Goal: Task Accomplishment & Management: Complete application form

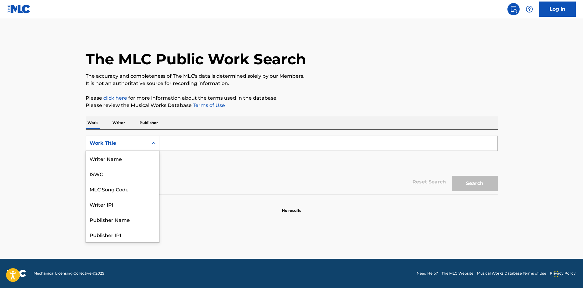
click at [145, 148] on div "Work Title" at bounding box center [117, 144] width 62 height 12
click at [122, 159] on div "Writer Name" at bounding box center [122, 158] width 73 height 15
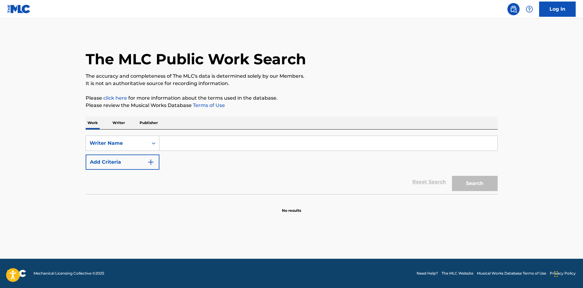
click at [180, 143] on input "Search Form" at bounding box center [328, 143] width 338 height 15
click at [113, 121] on p "Writer" at bounding box center [119, 122] width 16 height 13
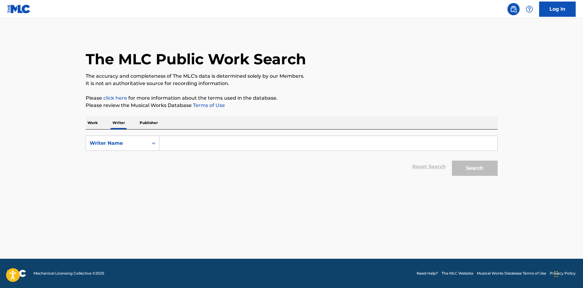
click at [153, 123] on p "Publisher" at bounding box center [149, 122] width 22 height 13
click at [87, 123] on p "Work" at bounding box center [93, 122] width 14 height 13
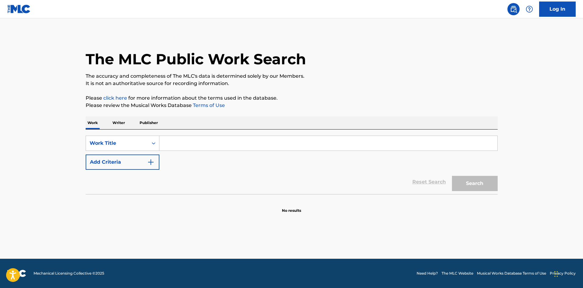
click at [18, 9] on img at bounding box center [18, 9] width 23 height 9
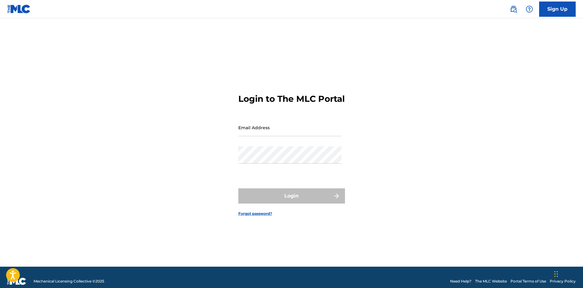
click at [23, 9] on img at bounding box center [18, 9] width 23 height 9
click at [571, 4] on link "Sign Up" at bounding box center [557, 9] width 37 height 15
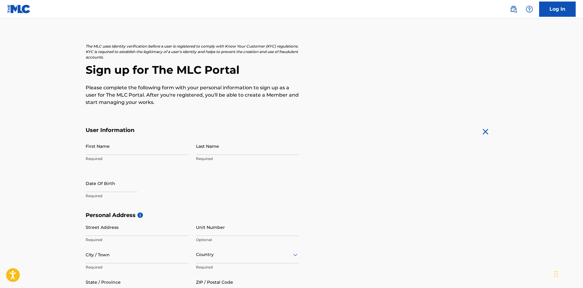
scroll to position [6, 0]
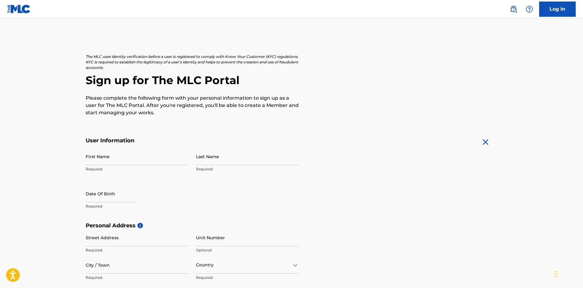
click at [11, 11] on img at bounding box center [18, 9] width 23 height 9
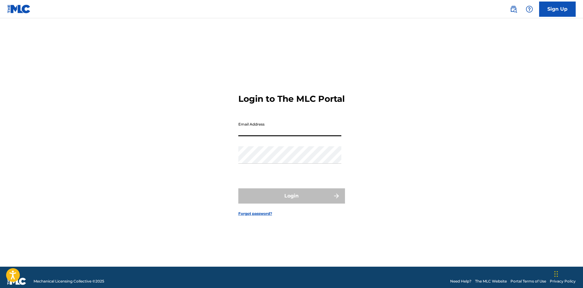
click at [281, 136] on input "Email Address" at bounding box center [289, 127] width 103 height 17
type input "[EMAIL_ADDRESS][DOMAIN_NAME]"
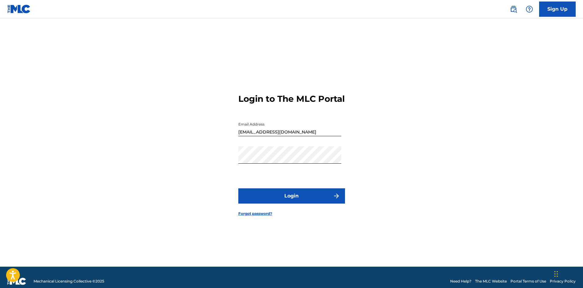
click at [334, 200] on img "submit" at bounding box center [336, 195] width 7 height 7
click at [261, 216] on link "Forgot password?" at bounding box center [255, 213] width 34 height 5
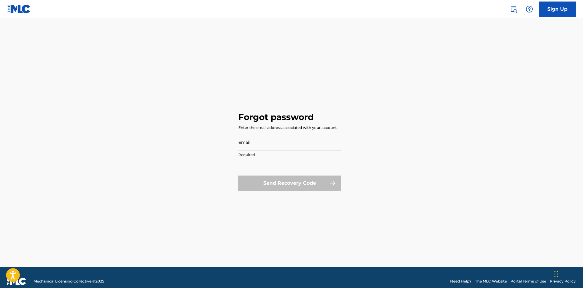
click at [288, 141] on input "Email" at bounding box center [289, 142] width 103 height 17
type input "[EMAIL_ADDRESS][DOMAIN_NAME]"
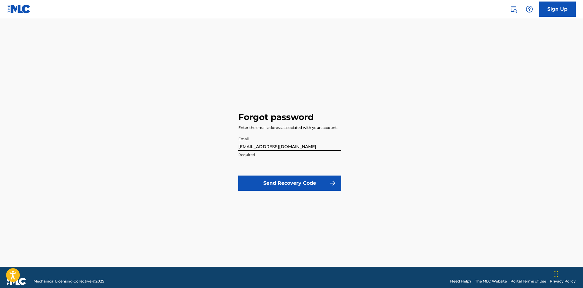
click at [299, 180] on button "Send Recovery Code" at bounding box center [289, 183] width 103 height 15
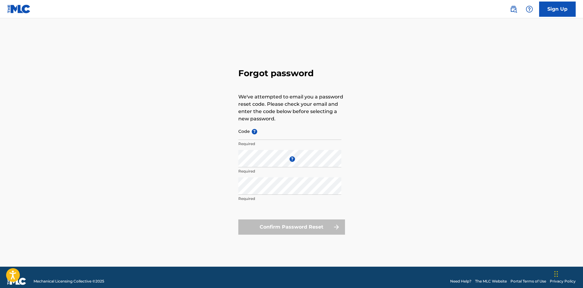
click at [289, 137] on input "Code ?" at bounding box center [289, 131] width 103 height 17
click at [295, 134] on input "Code ?" at bounding box center [289, 131] width 103 height 17
click at [272, 136] on input "Code ?" at bounding box center [289, 131] width 103 height 17
paste input "FP_38d6e6417317f64aa56186726287"
type input "FP_38d6e6417317f64aa56186726287"
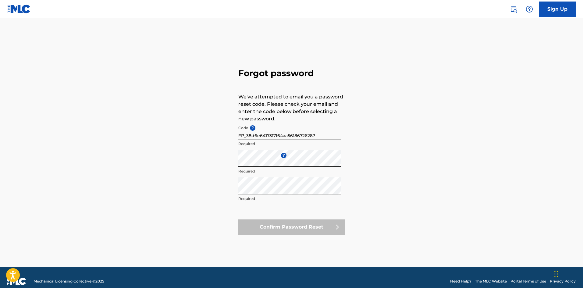
click at [233, 164] on div "Forgot password We've attempted to email you a password reset code. Please chec…" at bounding box center [291, 150] width 427 height 233
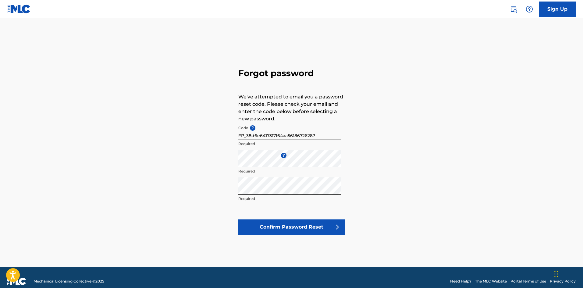
click at [293, 222] on button "Confirm Password Reset" at bounding box center [291, 227] width 107 height 15
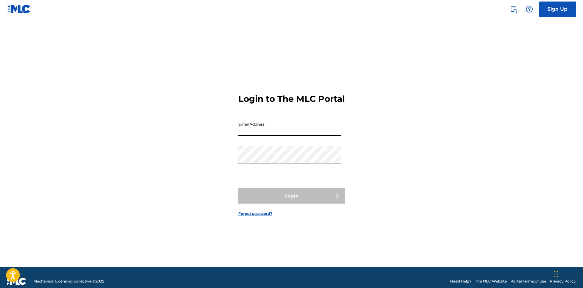
click at [280, 132] on input "Email Address" at bounding box center [289, 127] width 103 height 17
type input "[EMAIL_ADDRESS][DOMAIN_NAME]"
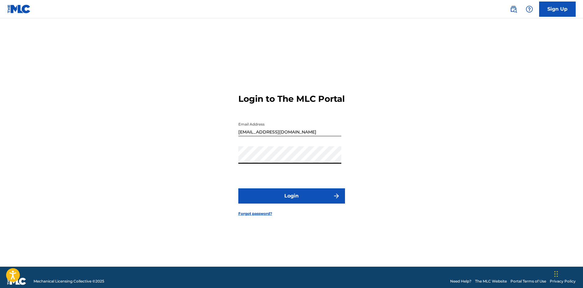
click at [303, 195] on button "Login" at bounding box center [291, 195] width 107 height 15
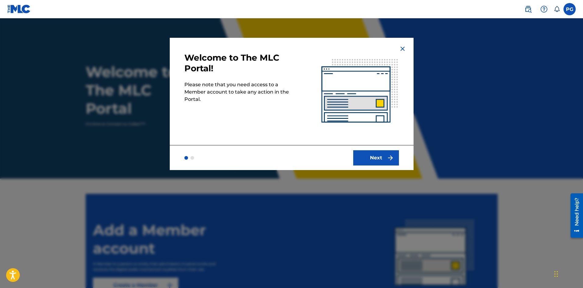
click at [391, 165] on button "Next" at bounding box center [376, 157] width 46 height 15
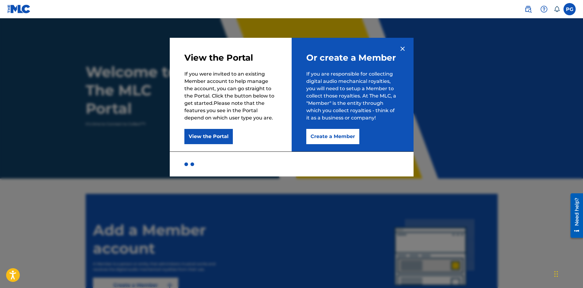
click at [316, 137] on button "Create a Member" at bounding box center [332, 136] width 53 height 15
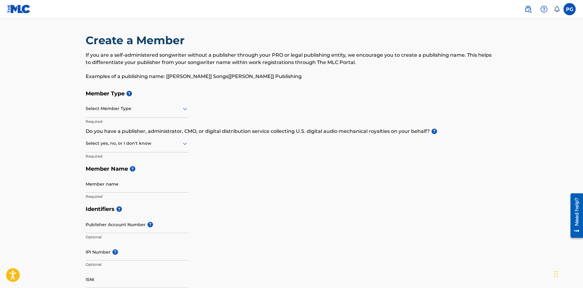
click at [188, 114] on div "Select Member Type" at bounding box center [137, 108] width 103 height 17
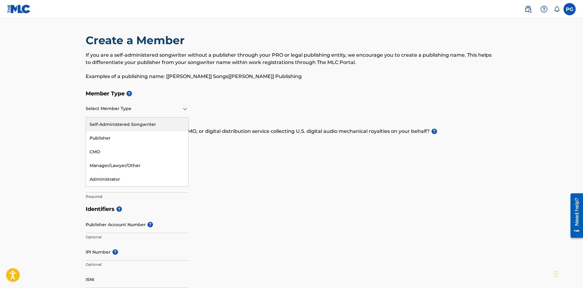
click at [151, 125] on div "Self-Administered Songwriter" at bounding box center [137, 125] width 102 height 14
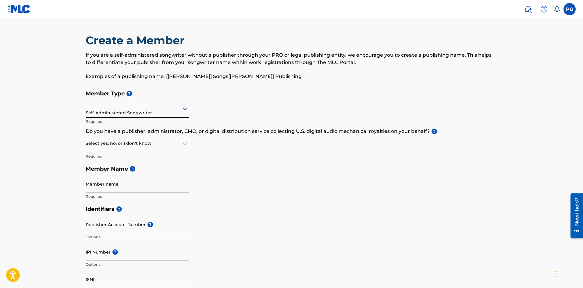
click at [180, 144] on div at bounding box center [137, 144] width 103 height 8
click at [157, 168] on div "No" at bounding box center [137, 173] width 102 height 14
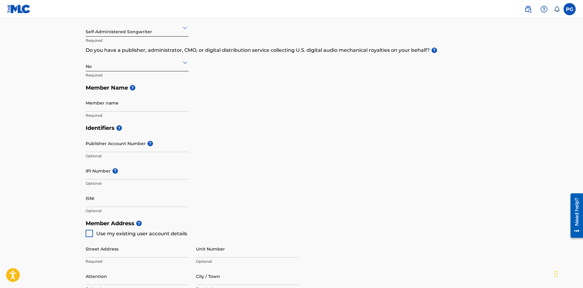
scroll to position [91, 0]
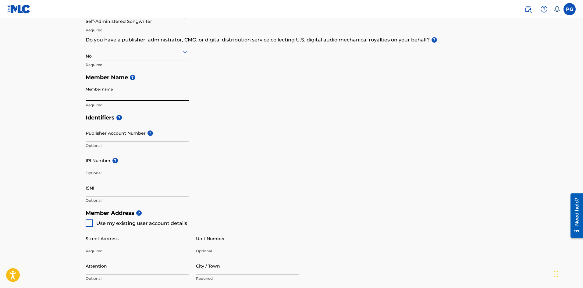
click at [170, 93] on input "Member name" at bounding box center [137, 92] width 103 height 17
type input "[PERSON_NAME]"
type input "[STREET_ADDRESS][PERSON_NAME]"
click at [162, 135] on input "Publisher Account Number ?" at bounding box center [137, 132] width 103 height 17
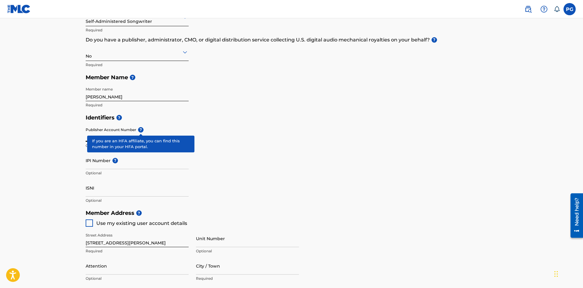
click at [142, 131] on div "Publisher Account Number ? Optional" at bounding box center [137, 137] width 103 height 27
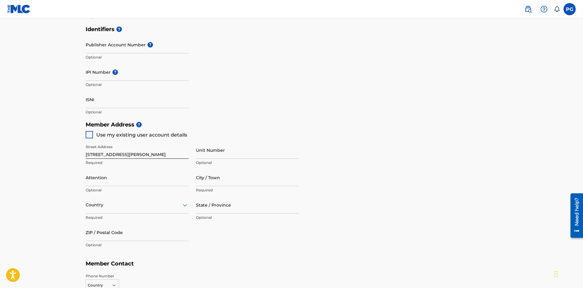
scroll to position [183, 0]
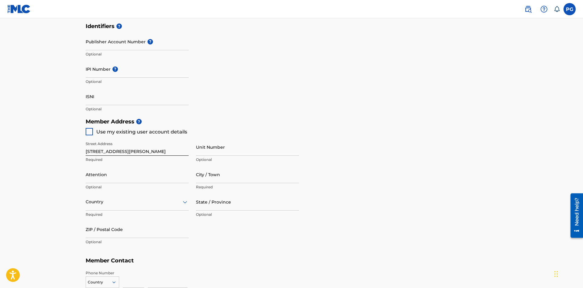
click at [87, 131] on div at bounding box center [89, 131] width 7 height 7
type input "Independence"
type input "41051-9288"
type input "859"
type input "4795108"
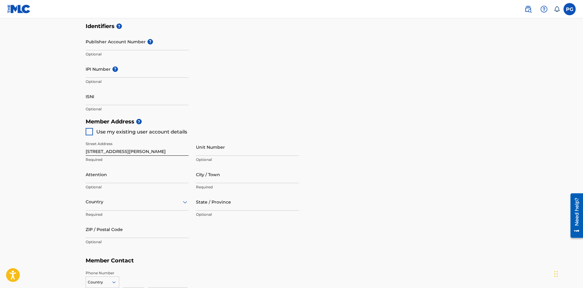
type input "[EMAIL_ADDRESS][DOMAIN_NAME]"
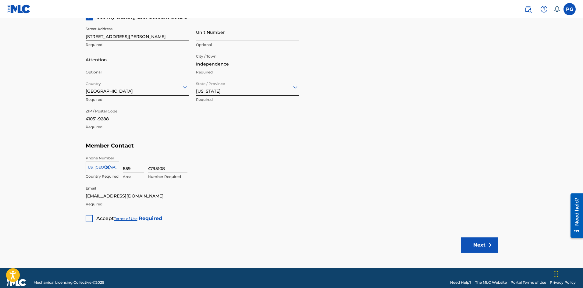
scroll to position [307, 0]
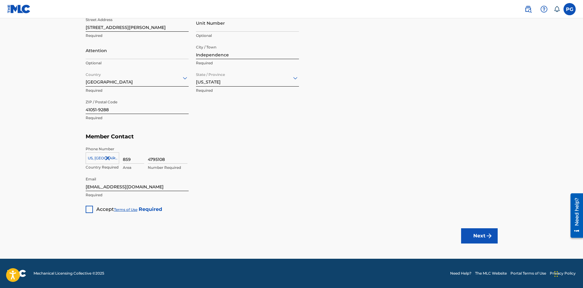
drag, startPoint x: 90, startPoint y: 212, endPoint x: 95, endPoint y: 211, distance: 5.0
click at [90, 212] on div at bounding box center [89, 209] width 7 height 7
click at [476, 230] on button "Next" at bounding box center [479, 235] width 37 height 15
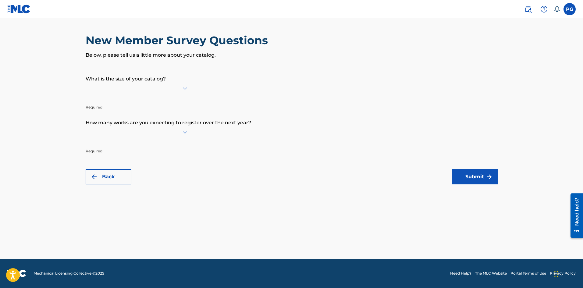
click at [185, 89] on icon at bounding box center [185, 89] width 4 height 2
click at [179, 131] on div at bounding box center [137, 132] width 103 height 8
click at [123, 146] on div "Up to 100" at bounding box center [137, 145] width 102 height 14
click at [188, 89] on icon at bounding box center [184, 88] width 7 height 7
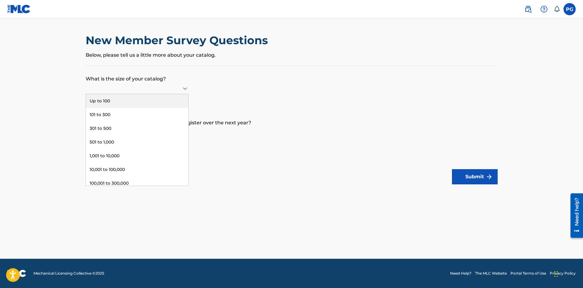
click at [138, 104] on div "Up to 100" at bounding box center [137, 101] width 102 height 14
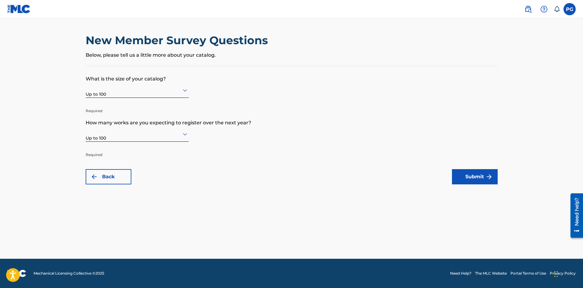
click at [464, 176] on button "Submit" at bounding box center [475, 176] width 46 height 15
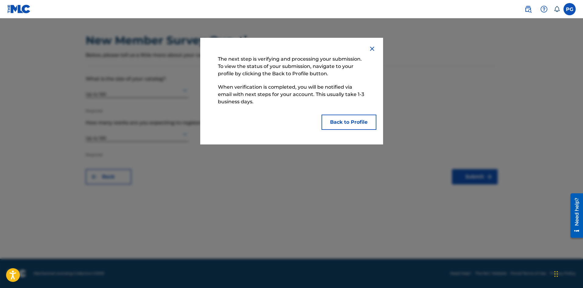
click at [359, 127] on button "Back to Profile" at bounding box center [349, 122] width 55 height 15
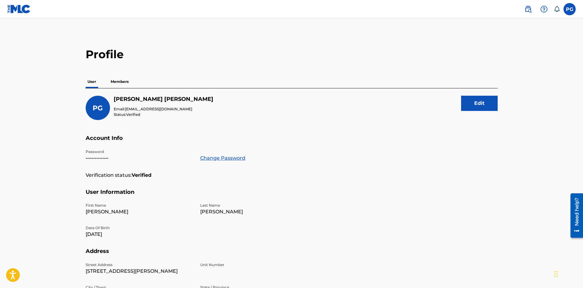
click at [127, 81] on p "Members" at bounding box center [120, 81] width 22 height 13
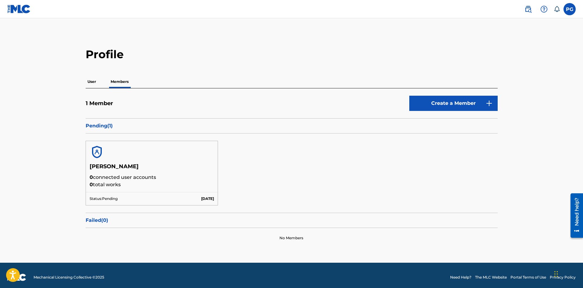
click at [126, 165] on h5 "[PERSON_NAME]" at bounding box center [152, 168] width 125 height 11
click at [530, 9] on img at bounding box center [528, 8] width 7 height 7
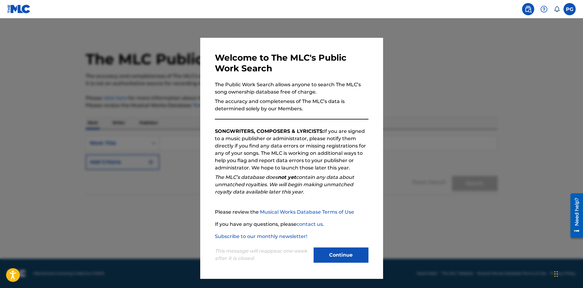
click at [349, 261] on button "Continue" at bounding box center [341, 255] width 55 height 15
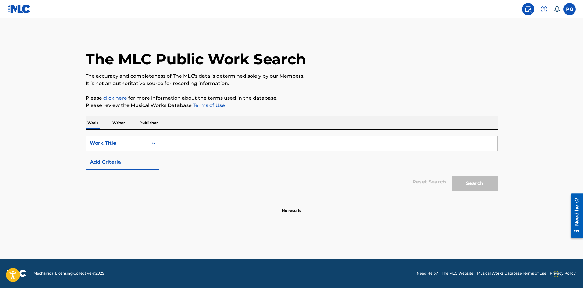
click at [23, 14] on link at bounding box center [18, 9] width 23 height 18
